Goal: Task Accomplishment & Management: Use online tool/utility

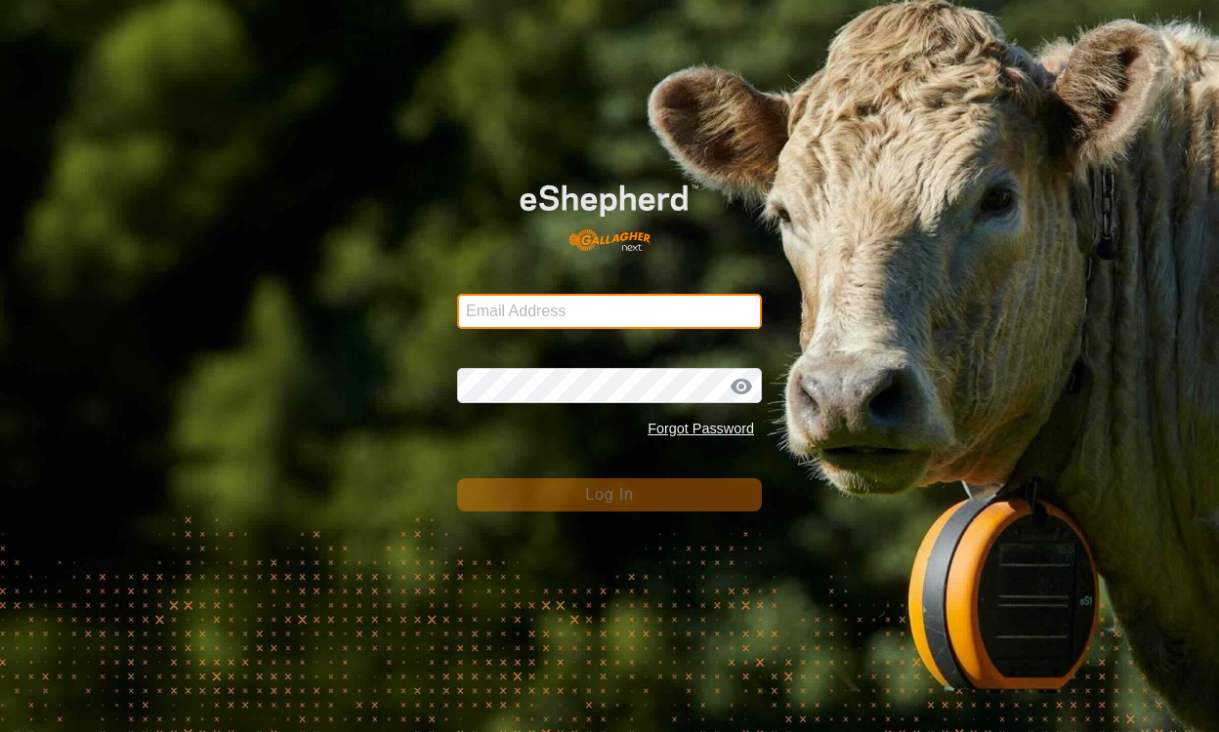
type input "[EMAIL_ADDRESS][DOMAIN_NAME]"
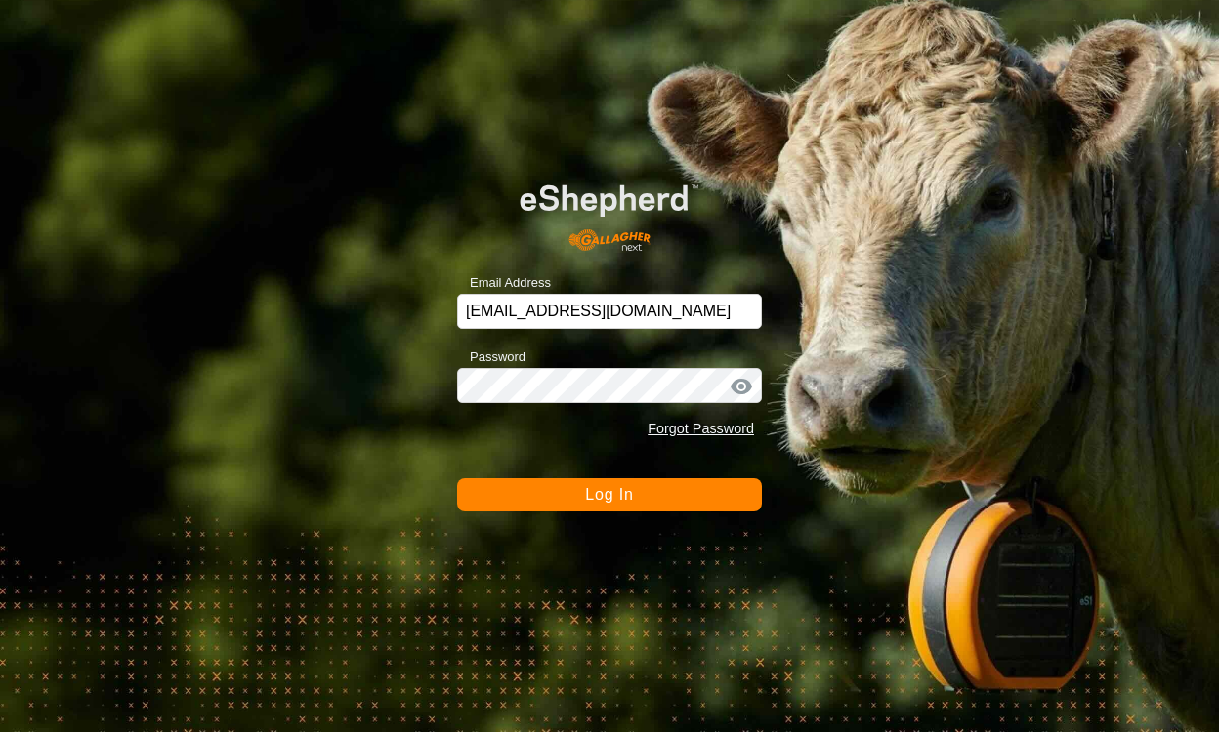
click at [738, 493] on button "Log In" at bounding box center [609, 495] width 305 height 33
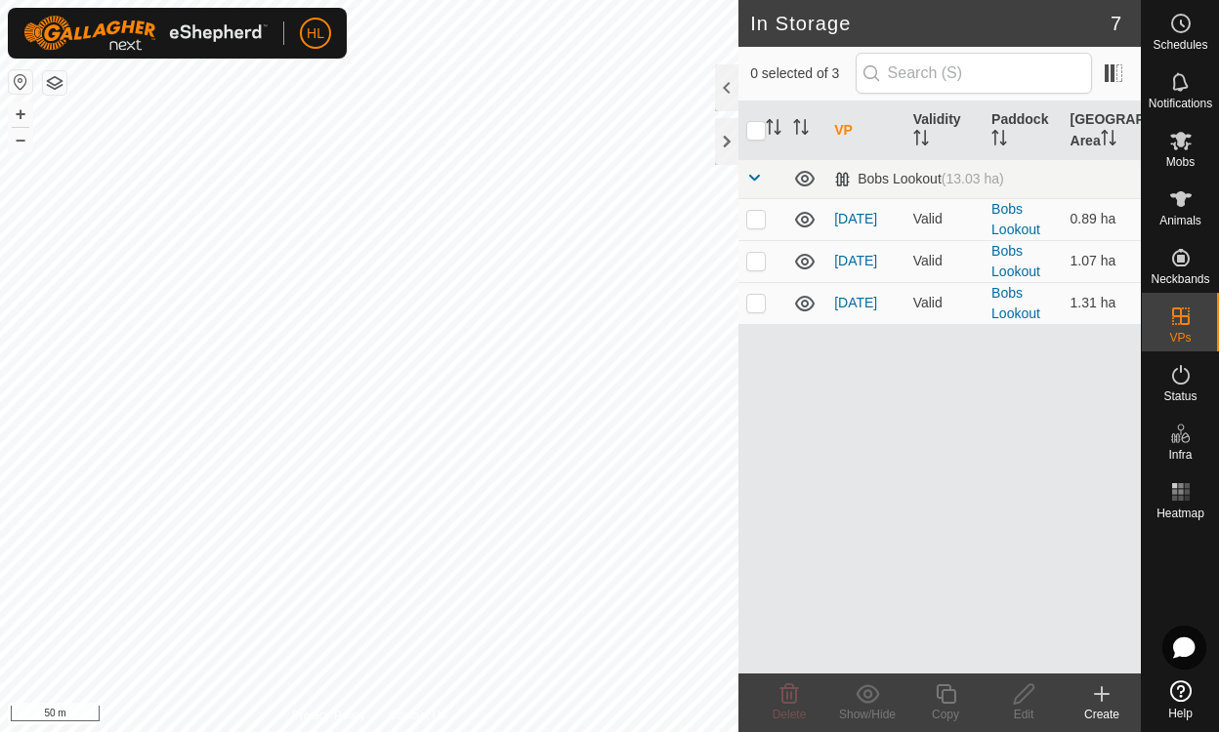
click at [846, 132] on th "VP" at bounding box center [865, 131] width 78 height 59
click at [806, 303] on icon at bounding box center [804, 303] width 23 height 23
click at [754, 177] on span at bounding box center [754, 178] width 16 height 16
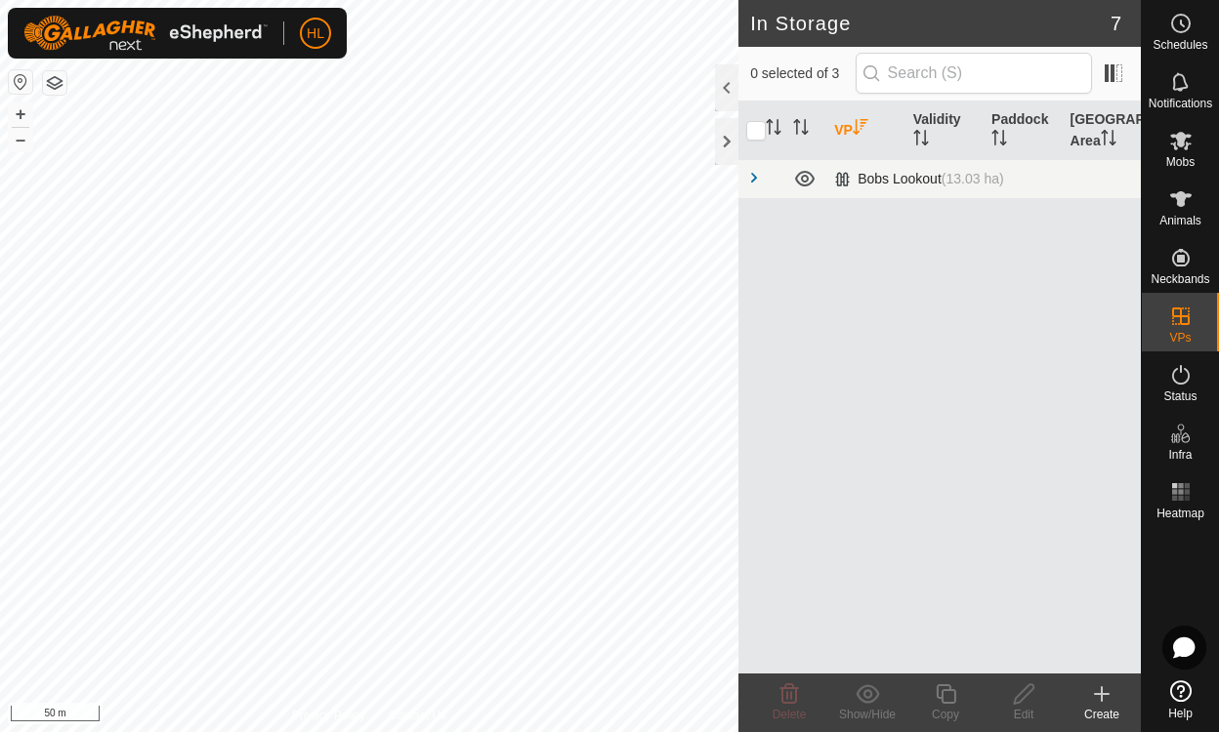
click at [758, 182] on span at bounding box center [754, 178] width 16 height 16
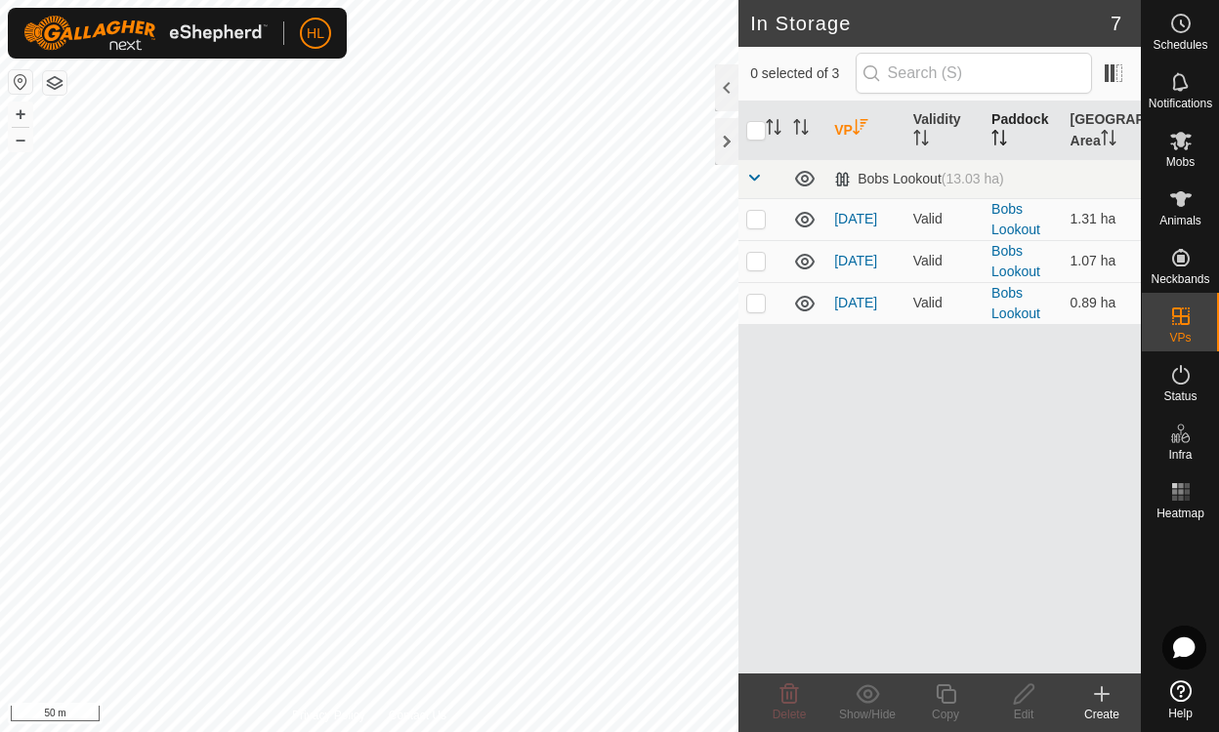
click at [1021, 117] on th "Paddock" at bounding box center [1022, 131] width 78 height 59
click at [1098, 123] on th "Grazing Area" at bounding box center [1102, 131] width 78 height 59
click at [1183, 156] on span "Mobs" at bounding box center [1180, 162] width 28 height 12
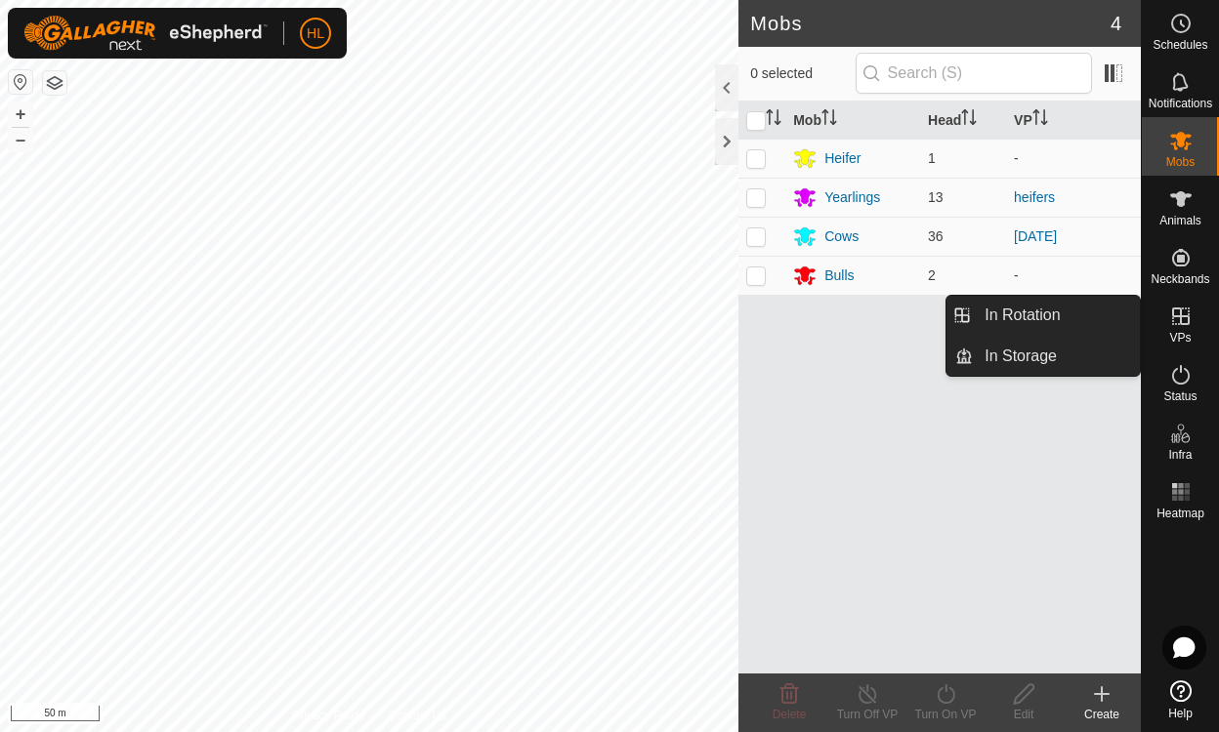
click at [1177, 327] on icon at bounding box center [1180, 316] width 23 height 23
click at [1060, 309] on link "In Rotation" at bounding box center [1056, 315] width 167 height 39
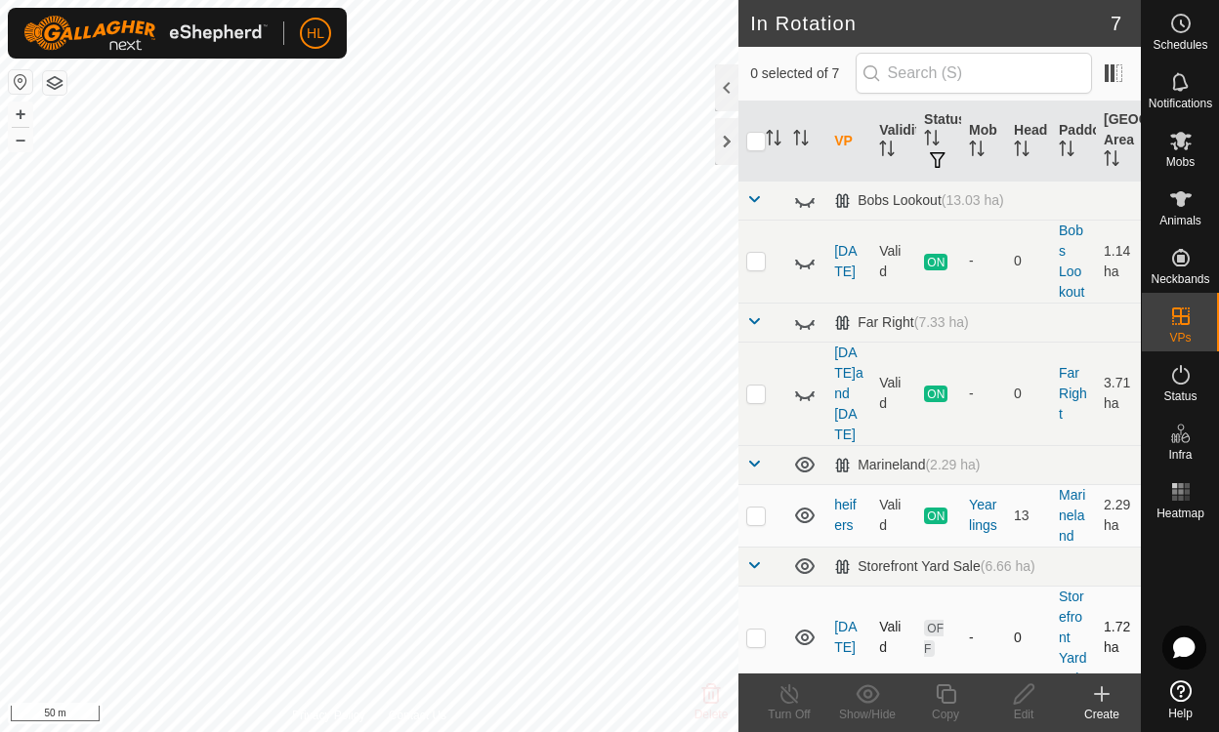
click at [806, 630] on icon at bounding box center [805, 638] width 20 height 16
click at [806, 626] on icon at bounding box center [804, 637] width 23 height 23
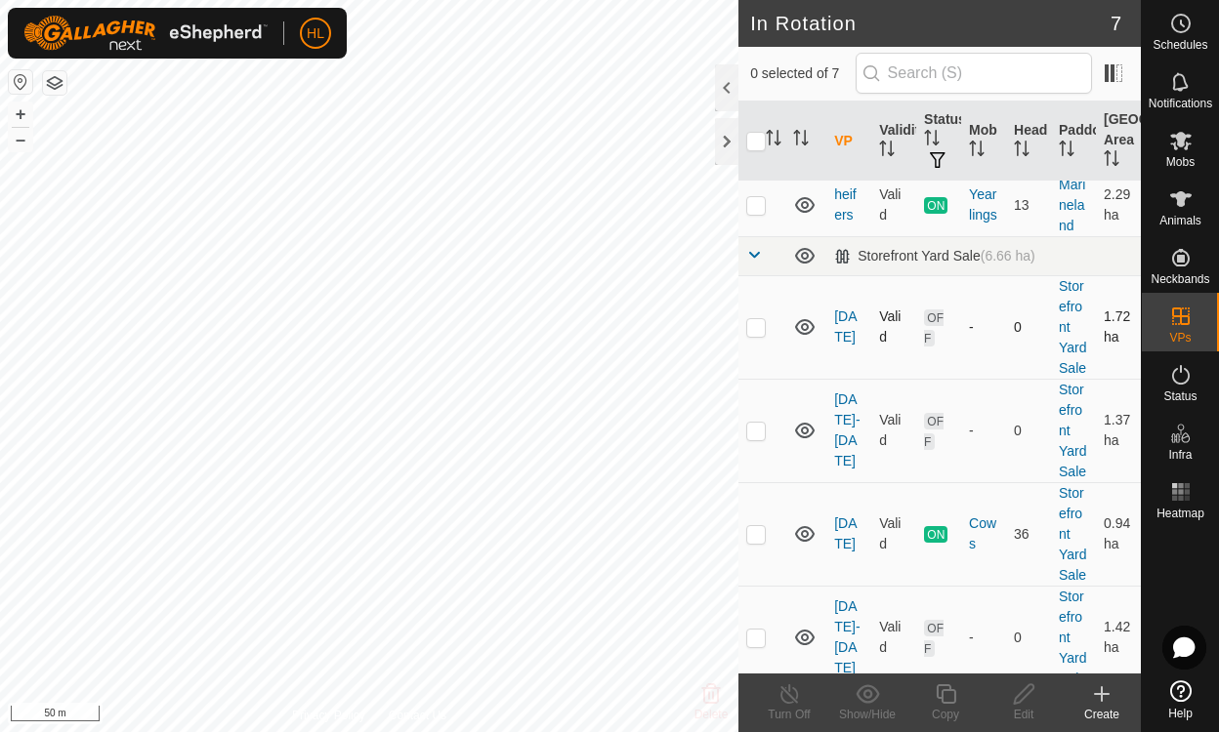
scroll to position [311, 0]
click at [845, 430] on td "aug 14-15" at bounding box center [848, 431] width 45 height 104
click at [810, 421] on icon at bounding box center [804, 430] width 23 height 23
click at [810, 429] on icon at bounding box center [805, 433] width 20 height 8
click at [810, 421] on icon at bounding box center [804, 430] width 23 height 23
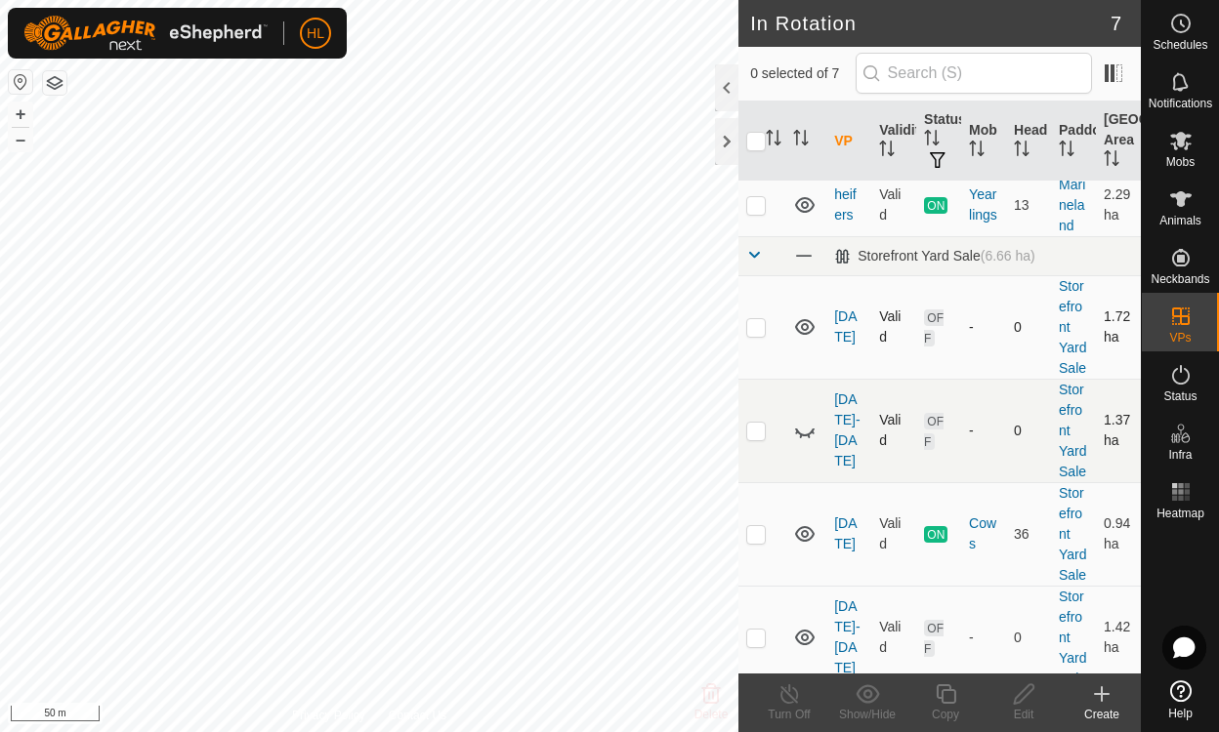
click at [810, 429] on icon at bounding box center [805, 433] width 20 height 8
click at [805, 539] on icon at bounding box center [805, 534] width 20 height 16
click at [805, 539] on icon at bounding box center [804, 533] width 23 height 23
click at [758, 542] on p-checkbox at bounding box center [756, 534] width 20 height 16
click at [752, 542] on p-checkbox at bounding box center [756, 534] width 20 height 16
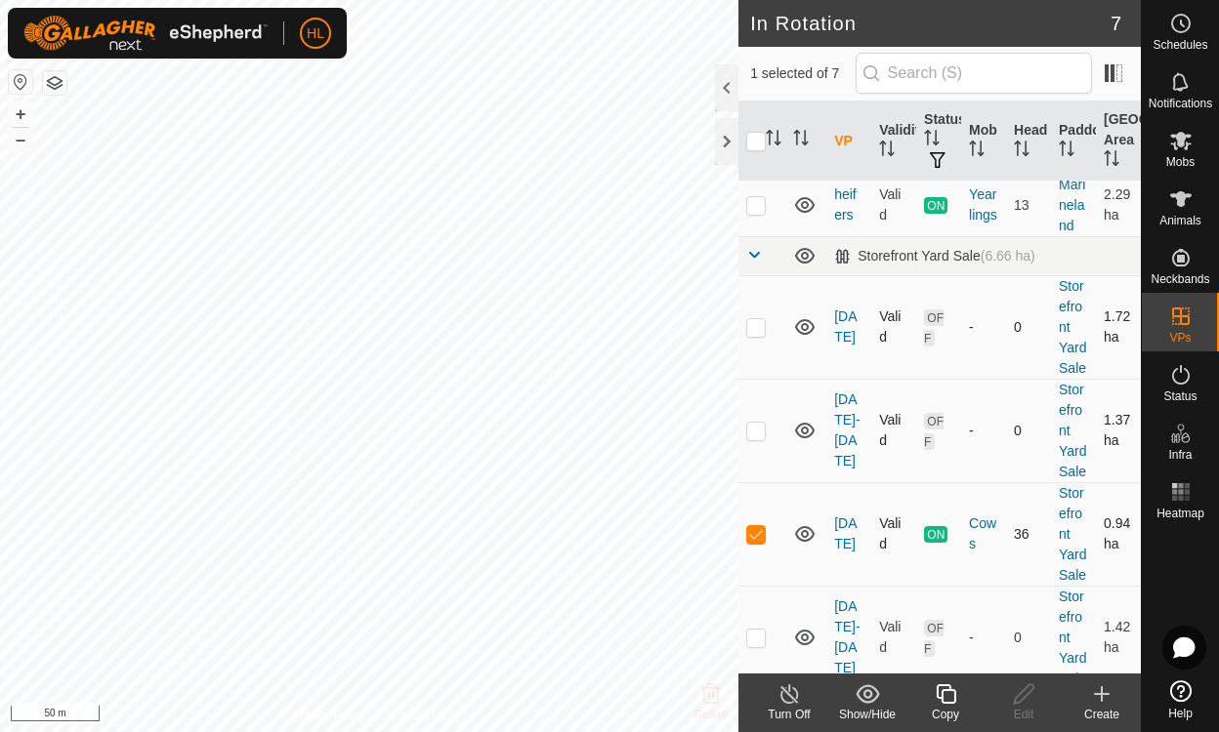
checkbox input "false"
click at [755, 646] on p-checkbox at bounding box center [756, 638] width 20 height 16
checkbox input "true"
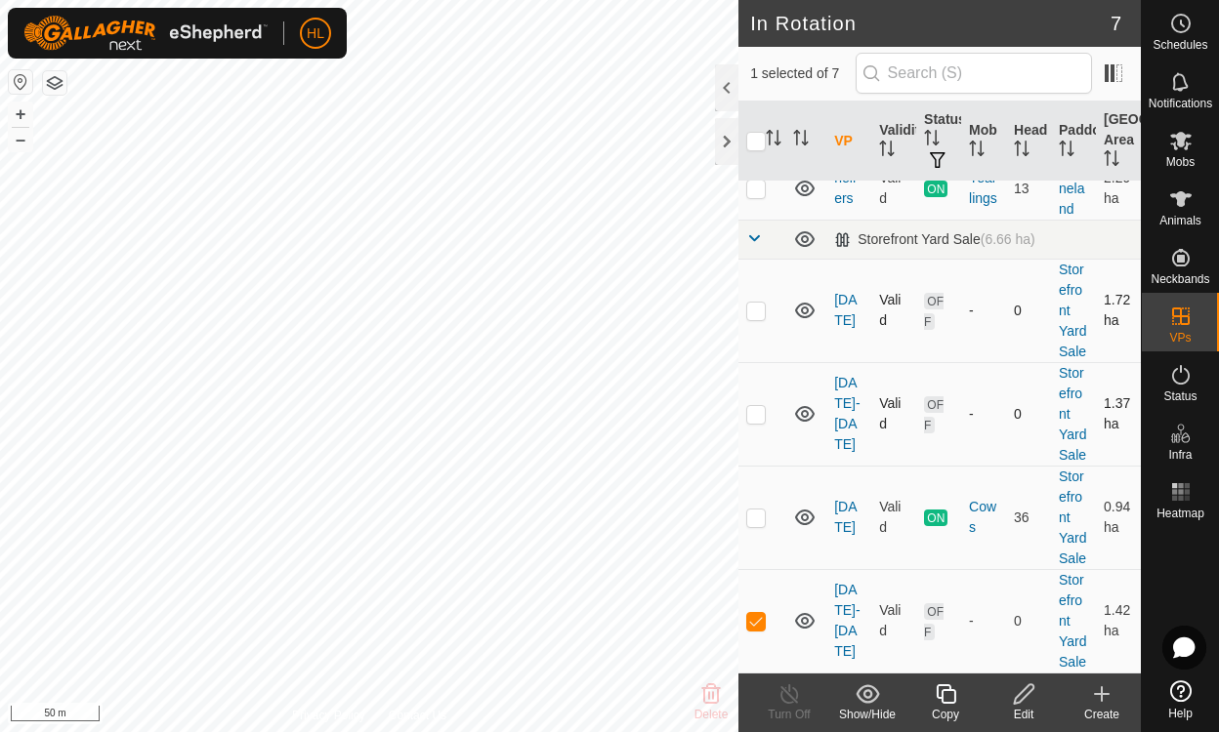
click at [1022, 694] on icon at bounding box center [1024, 694] width 24 height 23
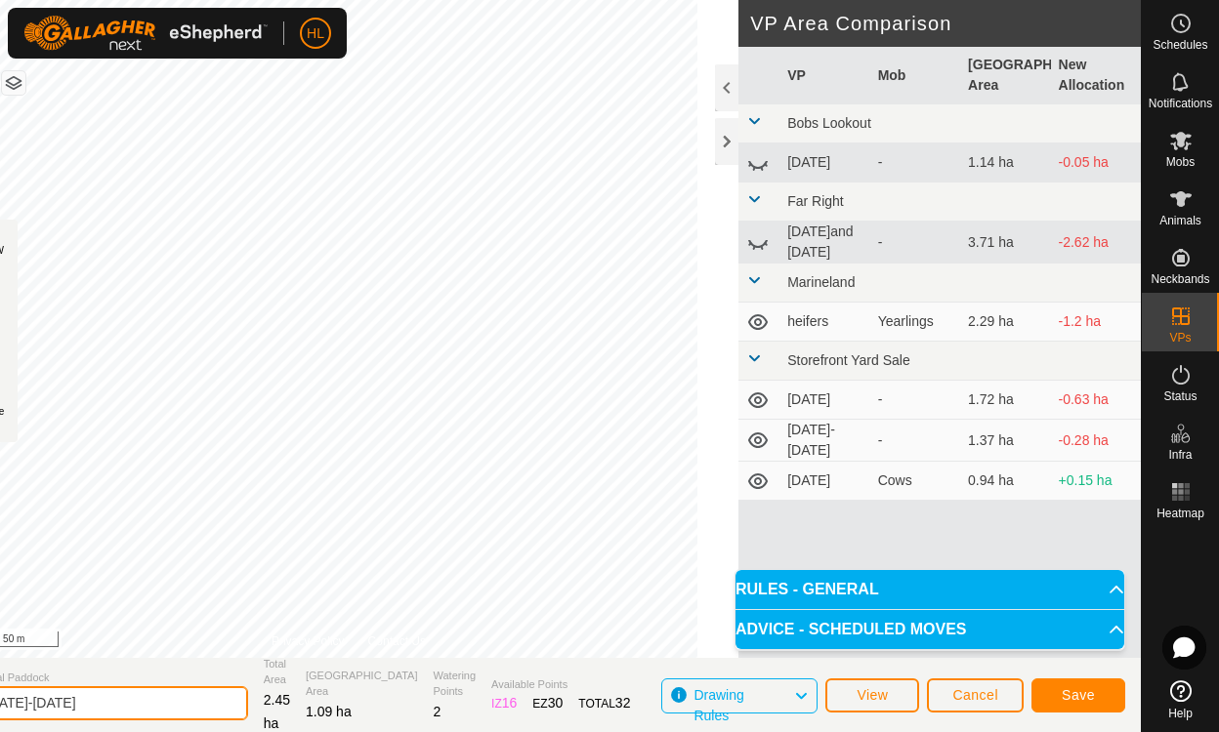
click at [94, 698] on input "aug 15-16" at bounding box center [111, 704] width 273 height 34
type input "aug 160"
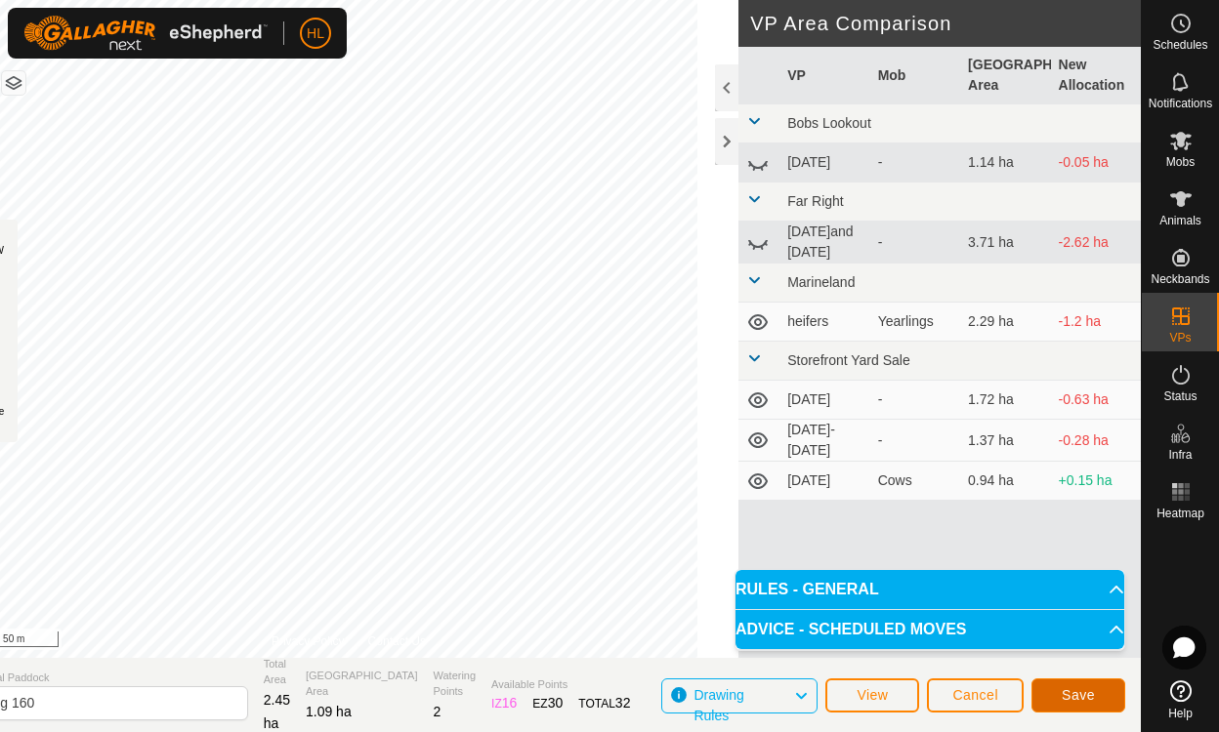
click at [1090, 695] on span "Save" at bounding box center [1078, 696] width 33 height 16
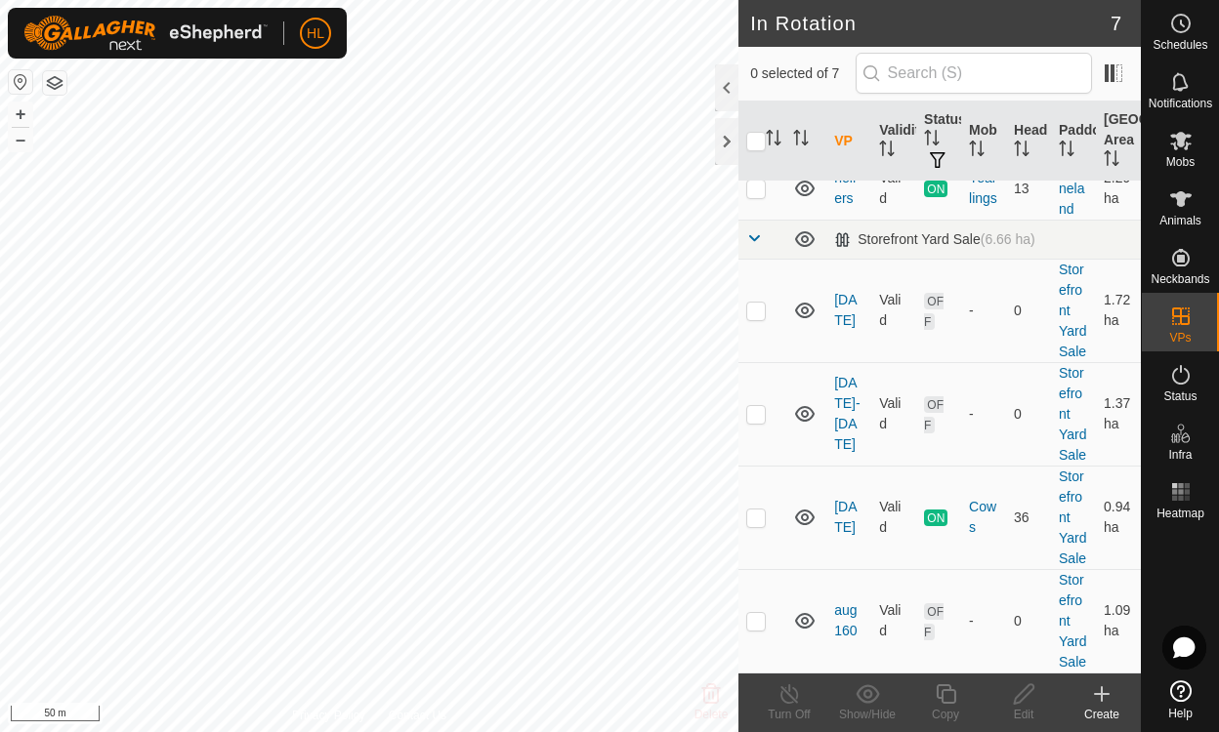
scroll to position [367, 0]
click at [938, 613] on td "OFF" at bounding box center [938, 621] width 45 height 104
click at [1182, 146] on icon at bounding box center [1180, 141] width 21 height 19
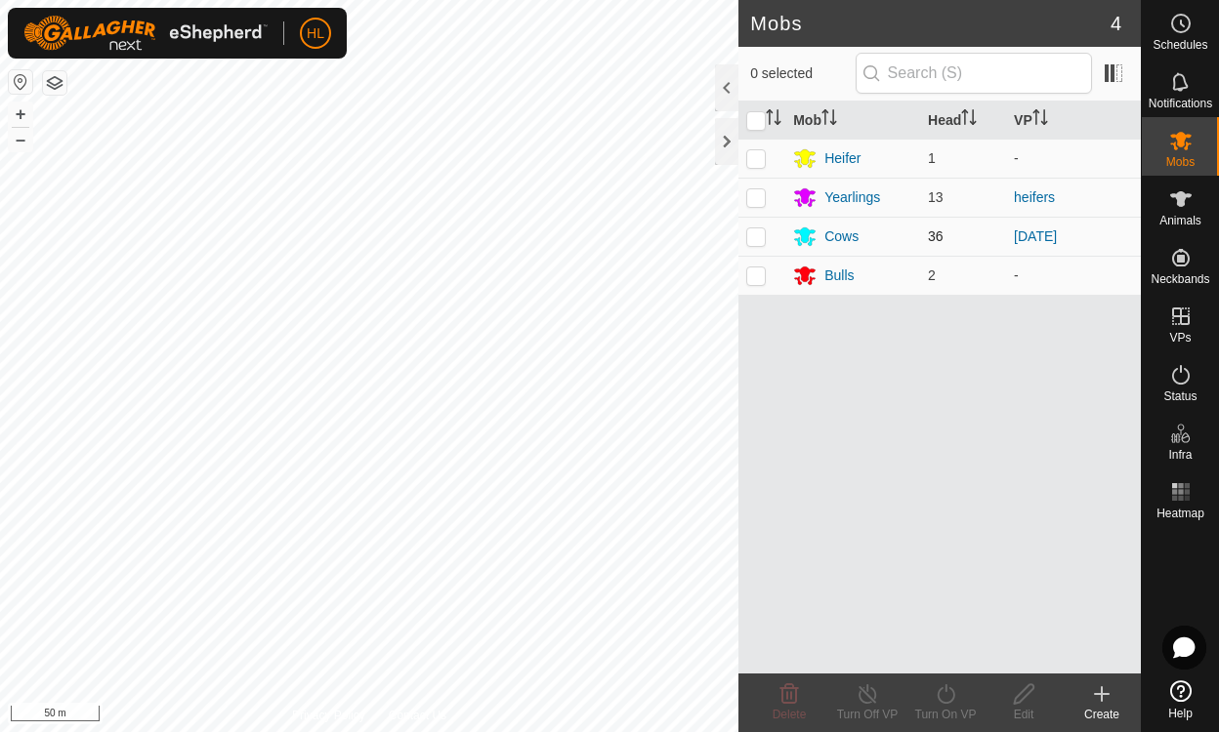
click at [756, 240] on p-checkbox at bounding box center [756, 237] width 20 height 16
checkbox input "true"
click at [944, 696] on icon at bounding box center [946, 694] width 24 height 23
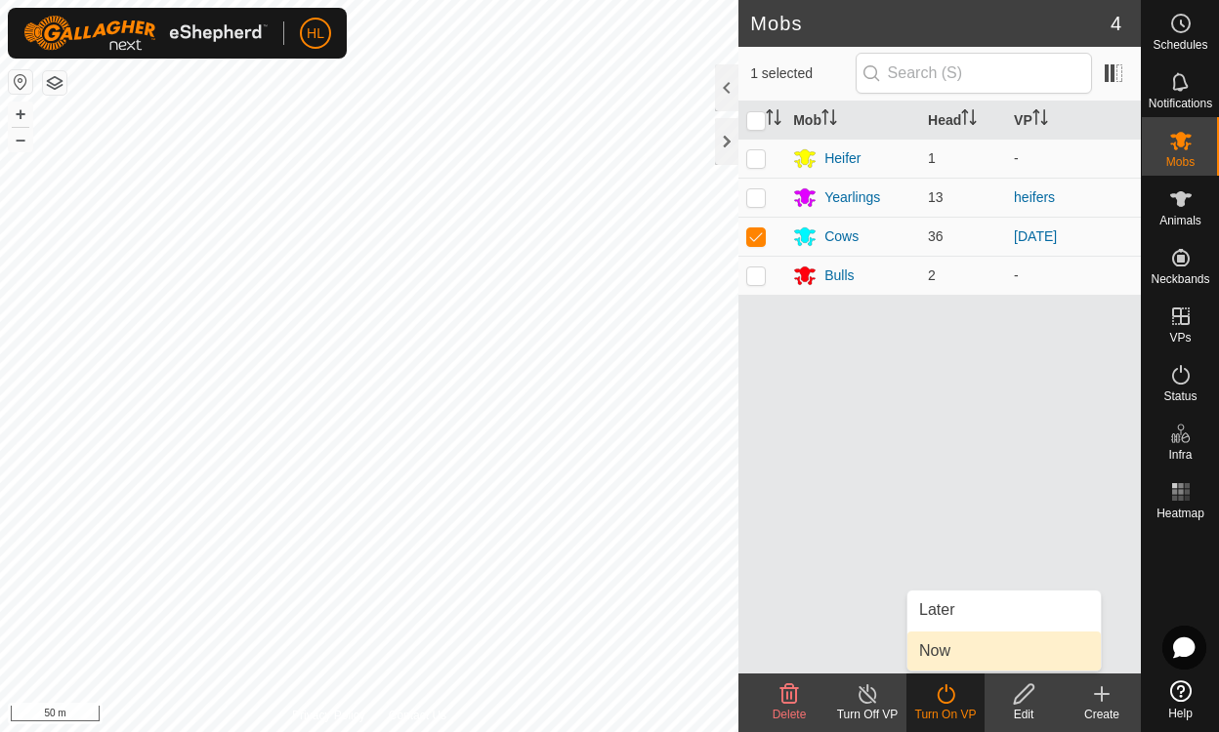
click at [933, 652] on link "Now" at bounding box center [1003, 651] width 193 height 39
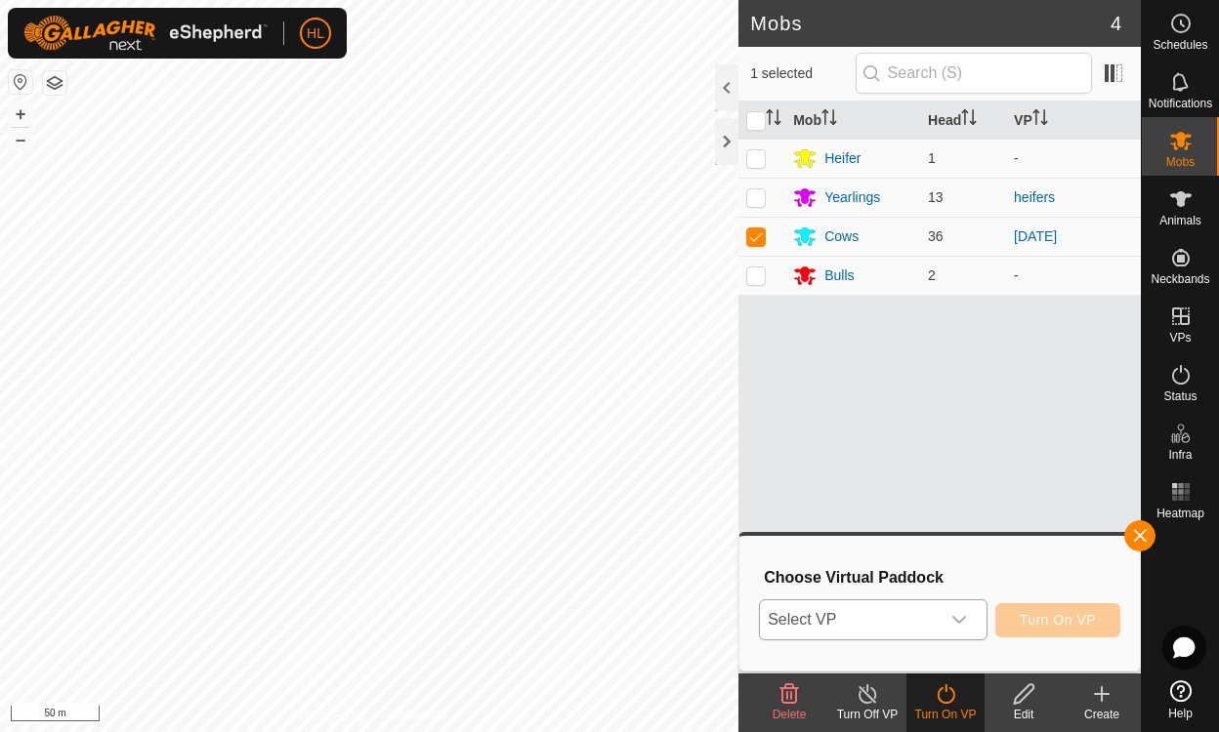
click at [962, 618] on icon "dropdown trigger" at bounding box center [959, 620] width 16 height 16
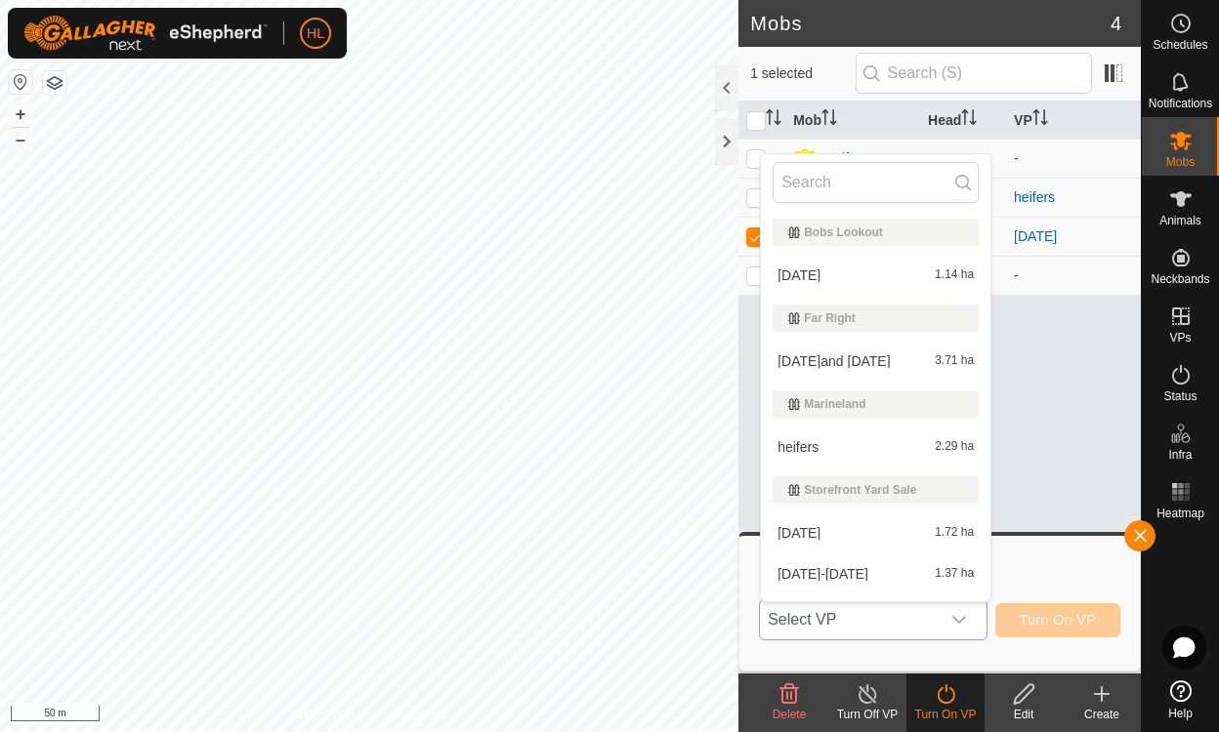
scroll to position [74, 0]
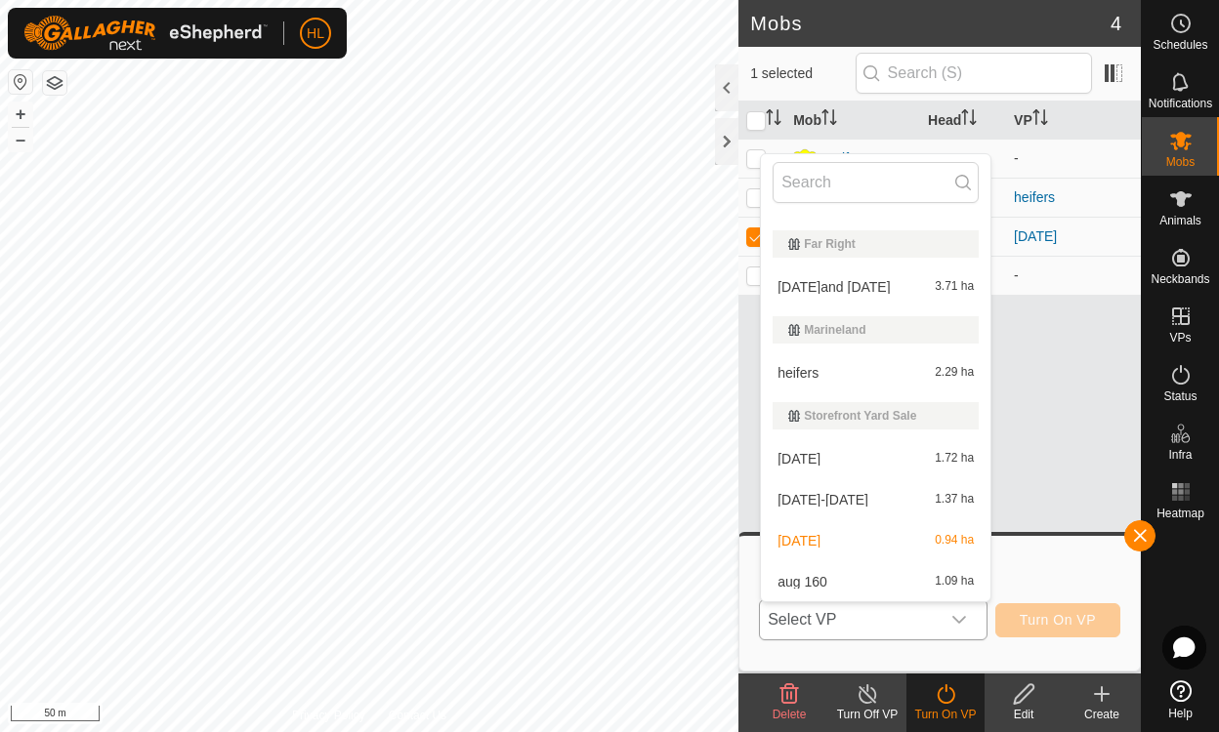
click at [816, 580] on li "aug 160 1.09 ha" at bounding box center [875, 582] width 229 height 39
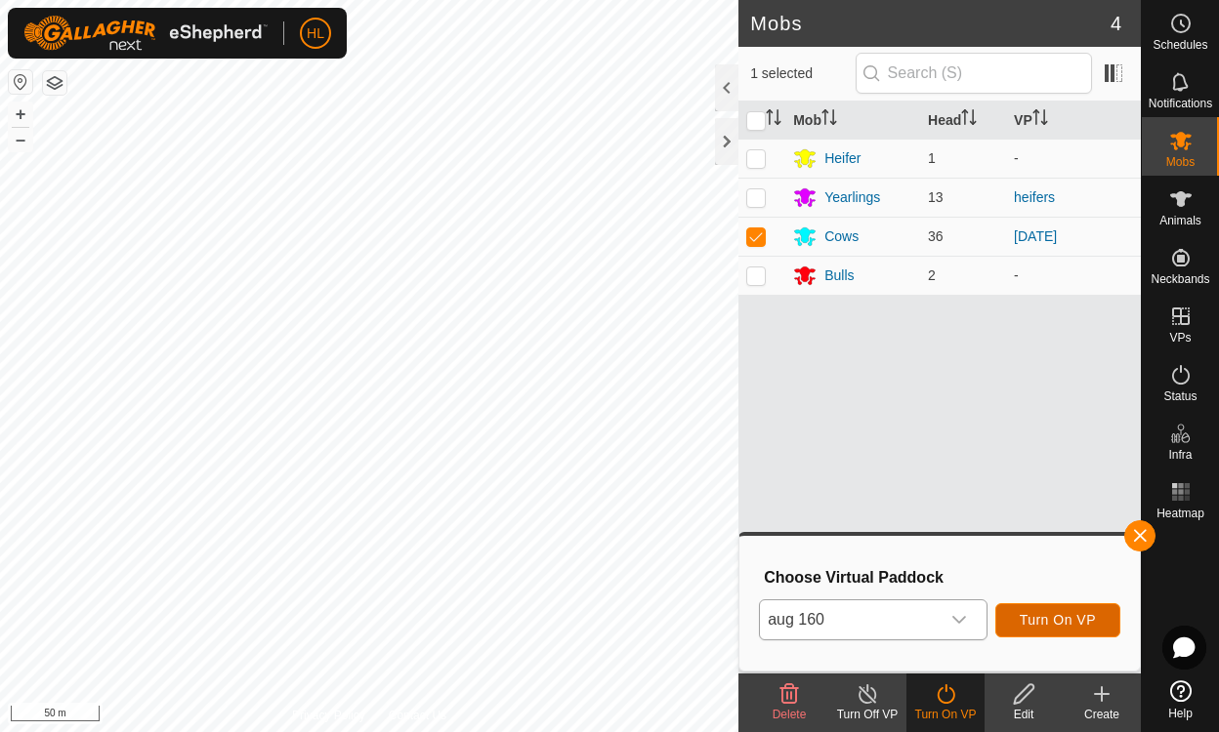
click at [1054, 621] on span "Turn On VP" at bounding box center [1058, 620] width 76 height 16
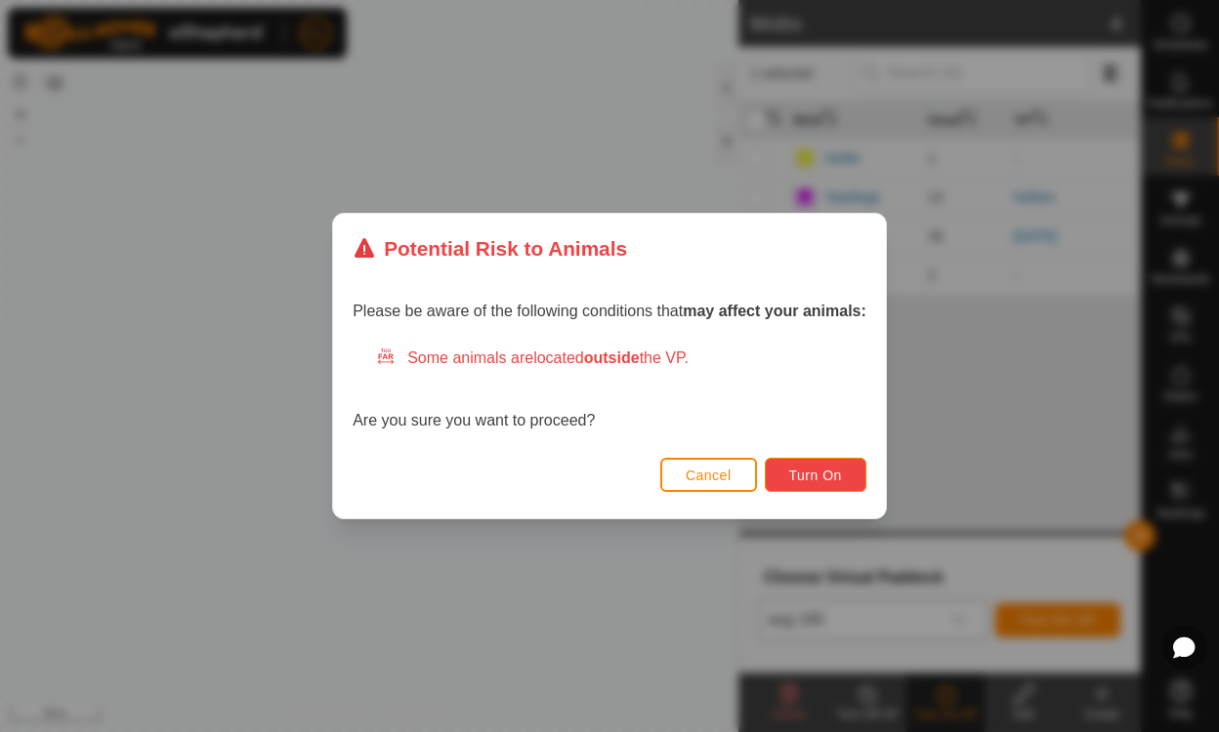
click at [804, 472] on span "Turn On" at bounding box center [815, 476] width 53 height 16
